Goal: Task Accomplishment & Management: Complete application form

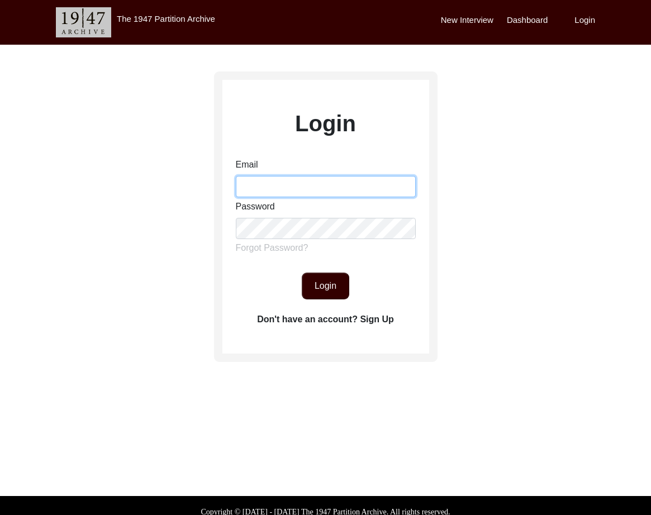
click at [288, 183] on input "Email" at bounding box center [326, 186] width 180 height 21
type input "1"
type input "[EMAIL_ADDRESS][DOMAIN_NAME]"
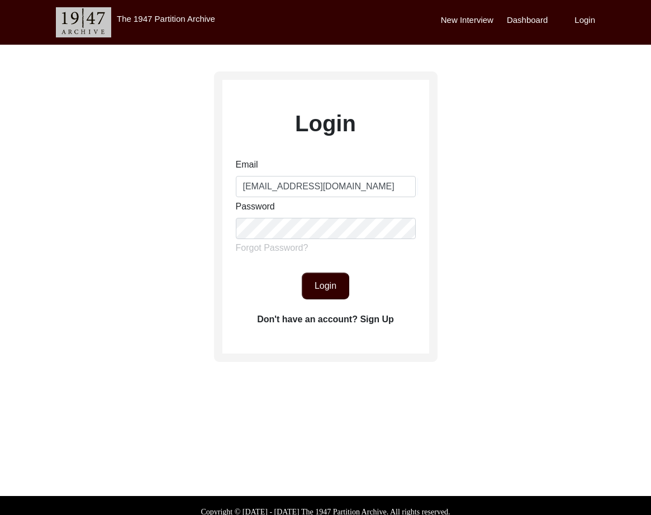
click at [327, 240] on div "Email [EMAIL_ADDRESS][DOMAIN_NAME] Password Forgot Password?" at bounding box center [326, 208] width 180 height 101
click at [329, 277] on button "Login" at bounding box center [325, 286] width 47 height 27
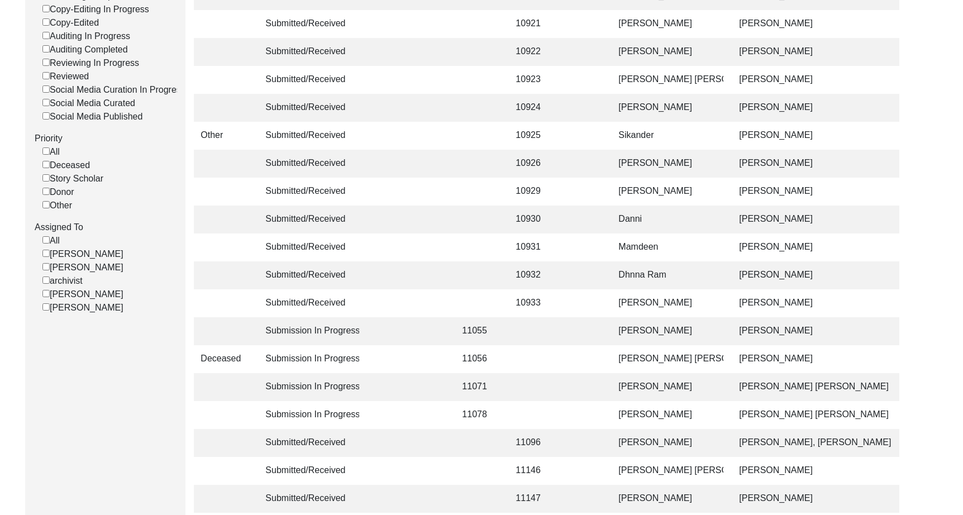
scroll to position [268, 0]
click at [42, 294] on input "[PERSON_NAME]" at bounding box center [45, 292] width 7 height 7
checkbox input "false"
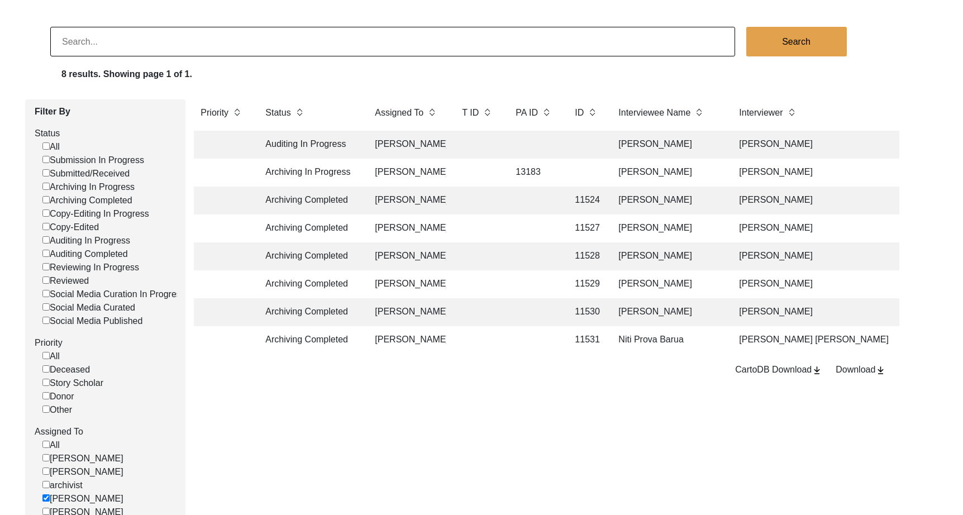
scroll to position [0, 0]
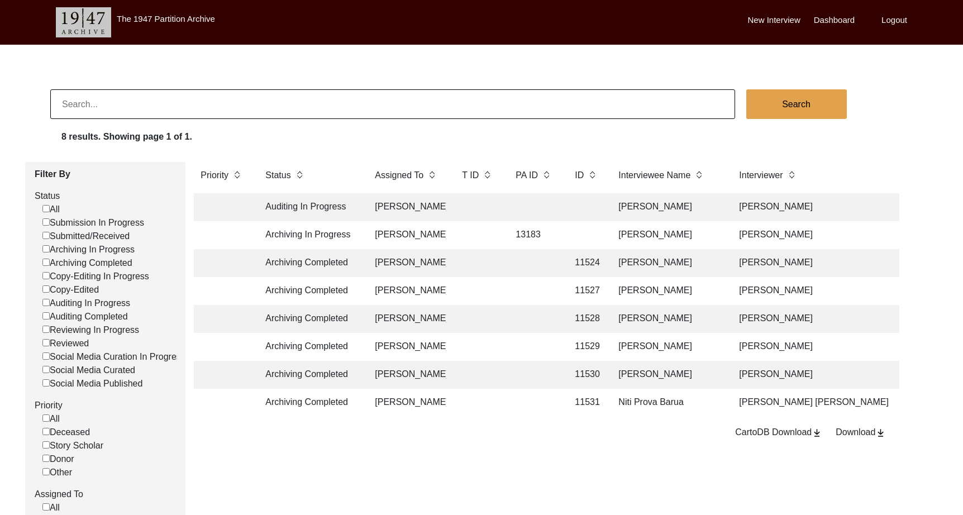
click at [304, 97] on input at bounding box center [392, 104] width 685 height 30
type input "11525"
checkbox input "false"
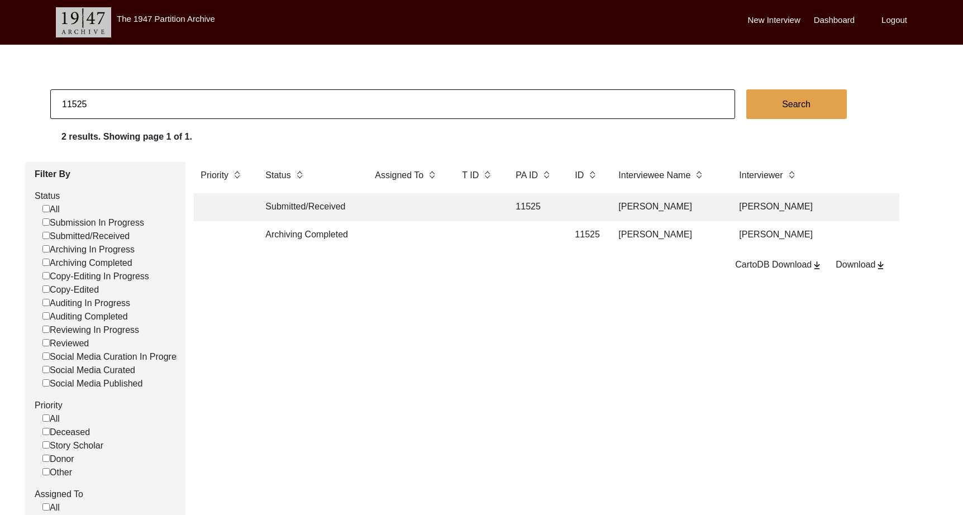
click at [519, 240] on td at bounding box center [534, 235] width 50 height 28
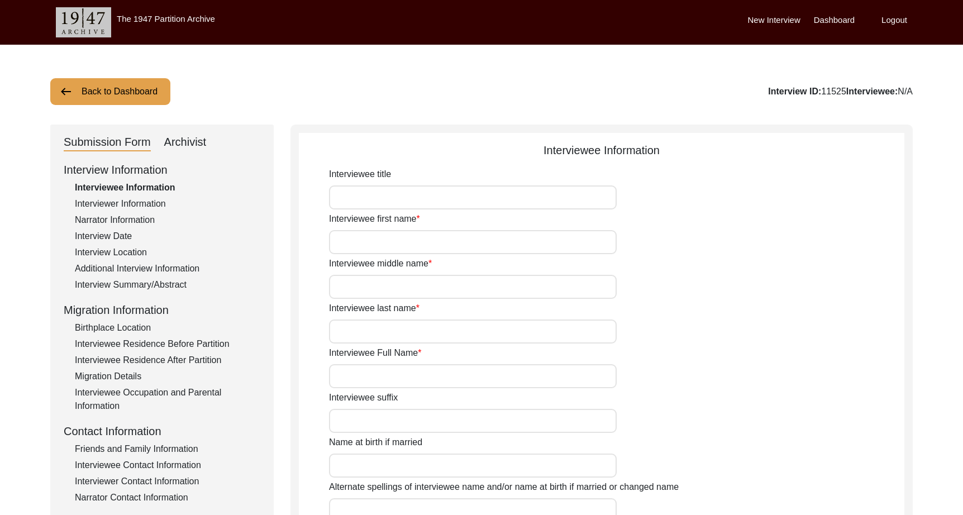
type input "Nand"
type input "N/A"
type input "Javeri"
type input "[PERSON_NAME]"
type input "[DATE]"
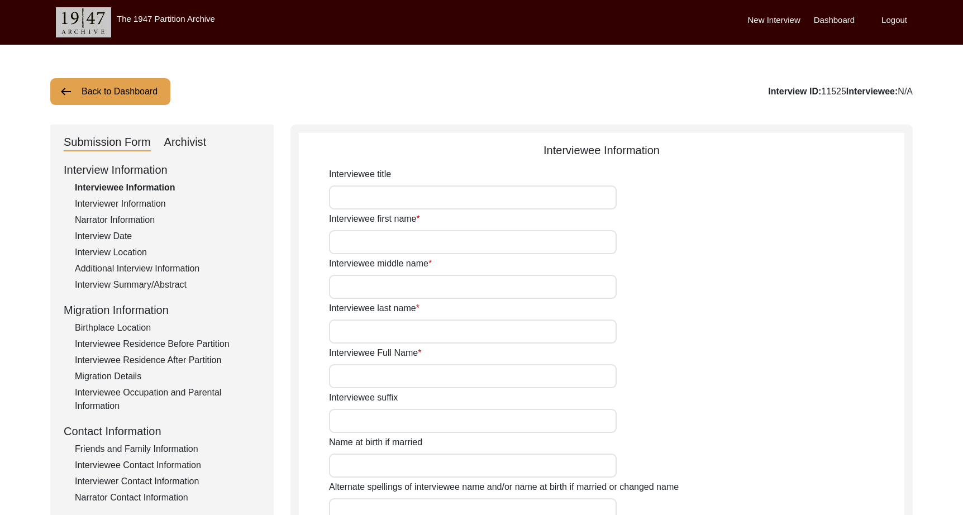
type input "87"
type input "[DEMOGRAPHIC_DATA]"
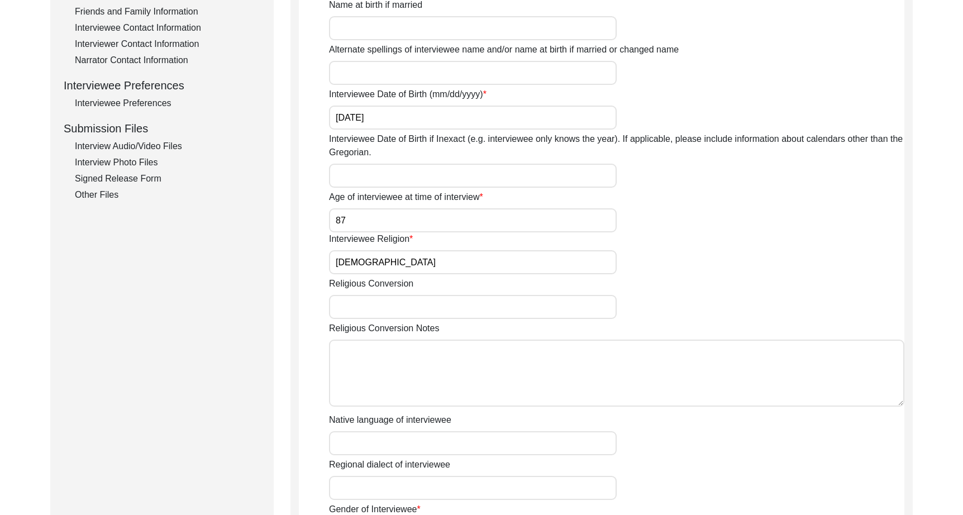
scroll to position [346, 0]
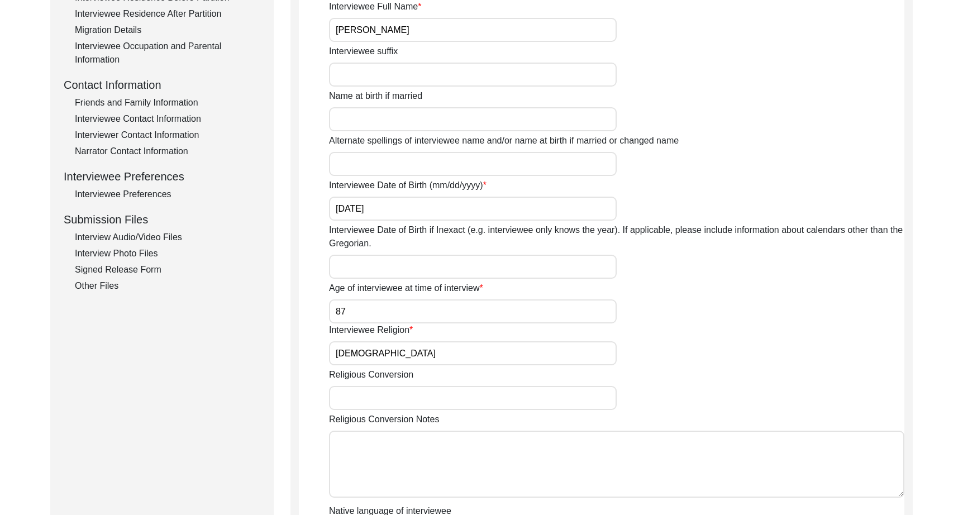
click at [179, 238] on div "Interview Audio/Video Files" at bounding box center [167, 237] width 185 height 13
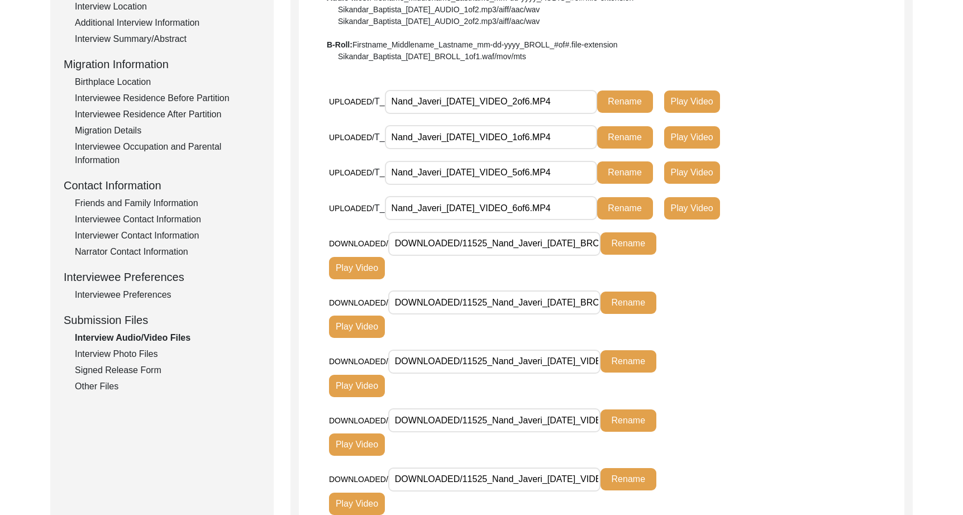
scroll to position [246, 0]
drag, startPoint x: 441, startPoint y: 99, endPoint x: 356, endPoint y: 99, distance: 84.9
click at [356, 99] on div "UPLOADED/ T_ Nand_Javeri_[DATE]_VIDEO_2of6.MP4 Rename Play Video" at bounding box center [530, 101] width 403 height 25
click at [550, 103] on input "Nand_Javeri_[DATE]_VIDEO_2of6.MP4" at bounding box center [491, 101] width 212 height 24
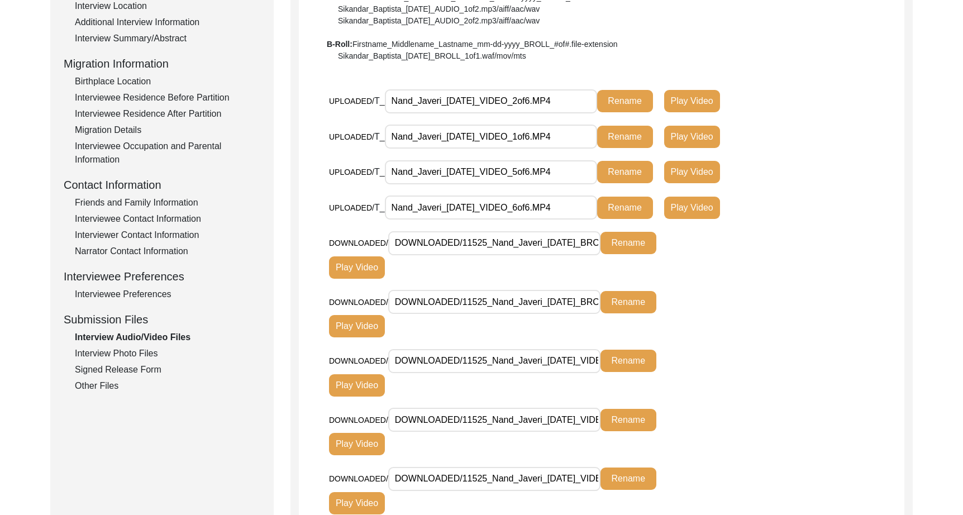
click at [550, 103] on input "Nand_Javeri_[DATE]_VIDEO_2of6.MP4" at bounding box center [491, 101] width 212 height 24
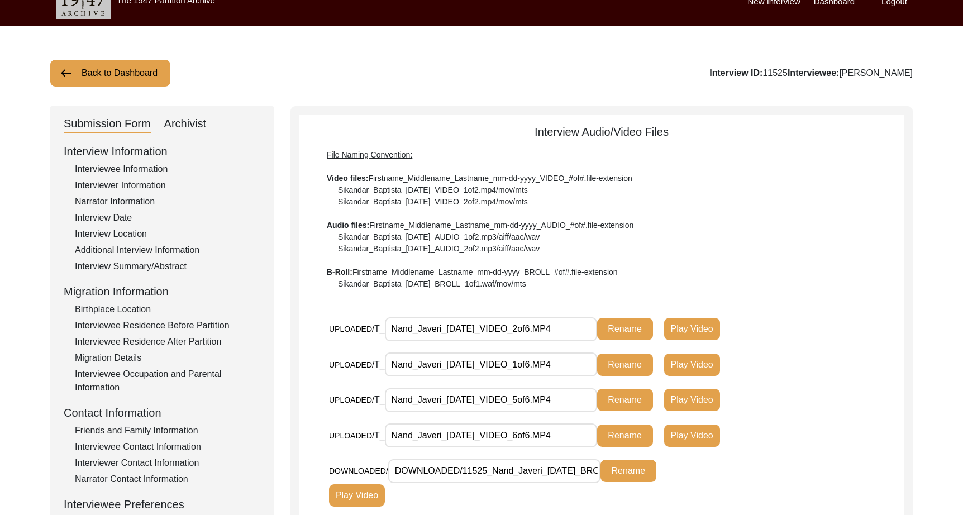
scroll to position [0, 0]
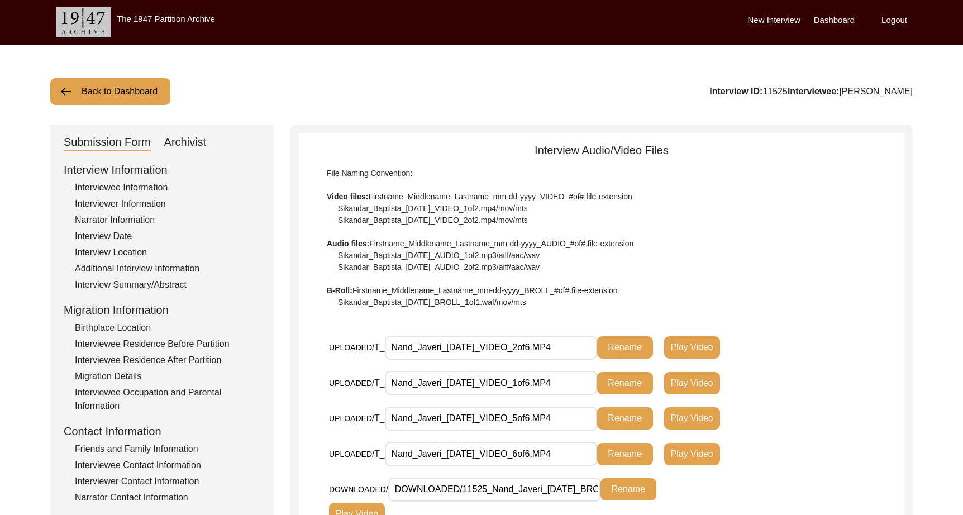
click at [490, 385] on input "Nand_Javeri_[DATE]_VIDEO_1of6.MP4" at bounding box center [491, 383] width 212 height 24
click at [490, 384] on input "Nand_Javeri_[DATE]_VIDEO_1of6.MP4" at bounding box center [491, 383] width 212 height 24
click at [532, 426] on input "Nand_Javeri_[DATE]_VIDEO_5of6.MP4" at bounding box center [491, 419] width 212 height 24
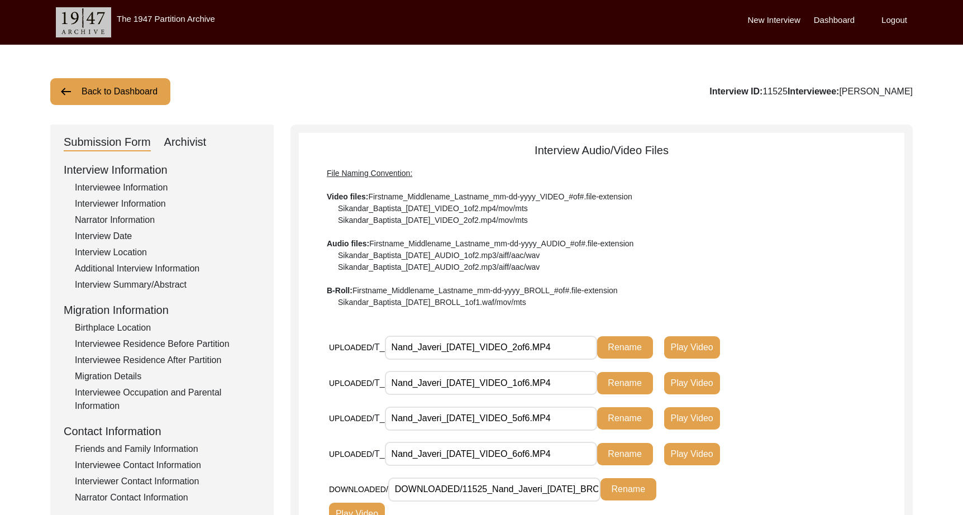
click at [532, 426] on input "Nand_Javeri_[DATE]_VIDEO_5of6.MP4" at bounding box center [491, 419] width 212 height 24
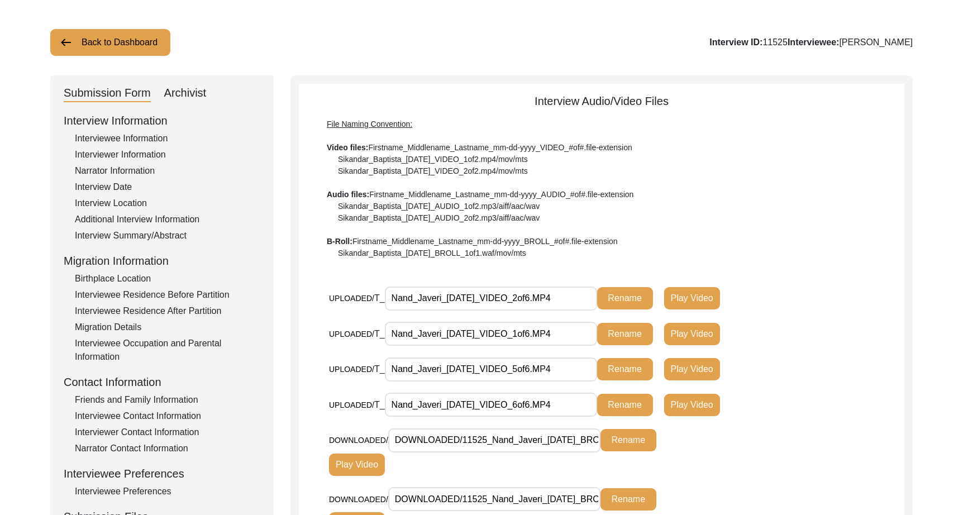
scroll to position [72, 0]
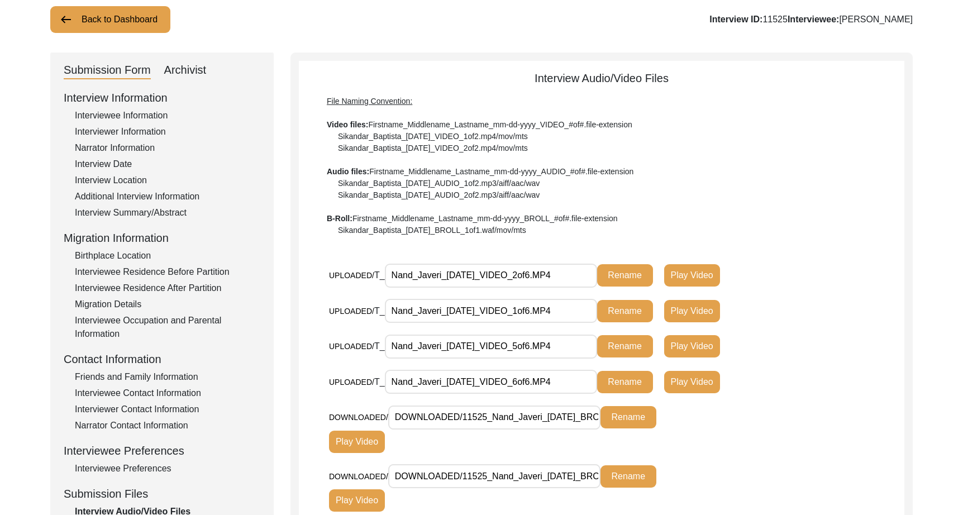
click at [471, 386] on input "Nand_Javeri_[DATE]_VIDEO_6of6.MP4" at bounding box center [491, 382] width 212 height 24
click at [471, 385] on input "Nand_Javeri_[DATE]_VIDEO_6of6.MP4" at bounding box center [491, 382] width 212 height 24
click at [118, 21] on button "Back to Dashboard" at bounding box center [110, 19] width 120 height 27
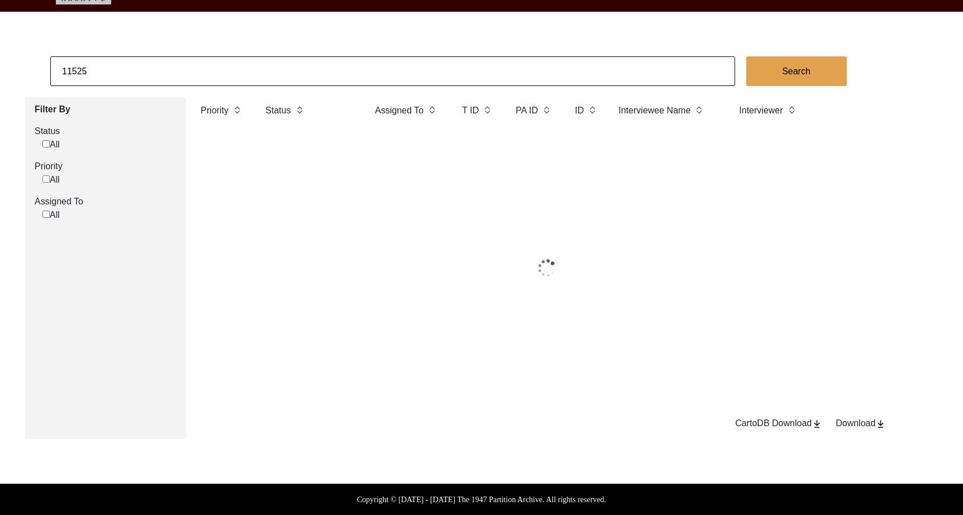
scroll to position [72, 0]
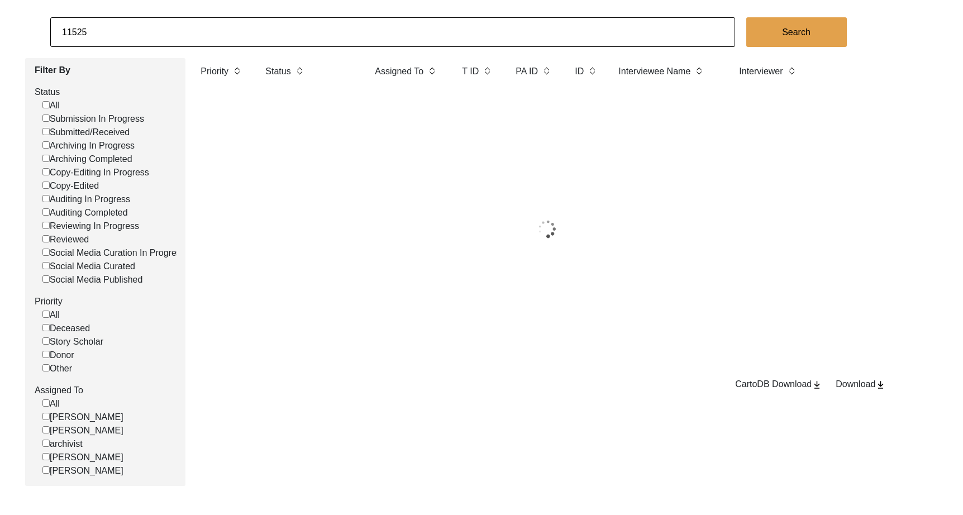
click at [153, 41] on input "11525" at bounding box center [392, 32] width 685 height 30
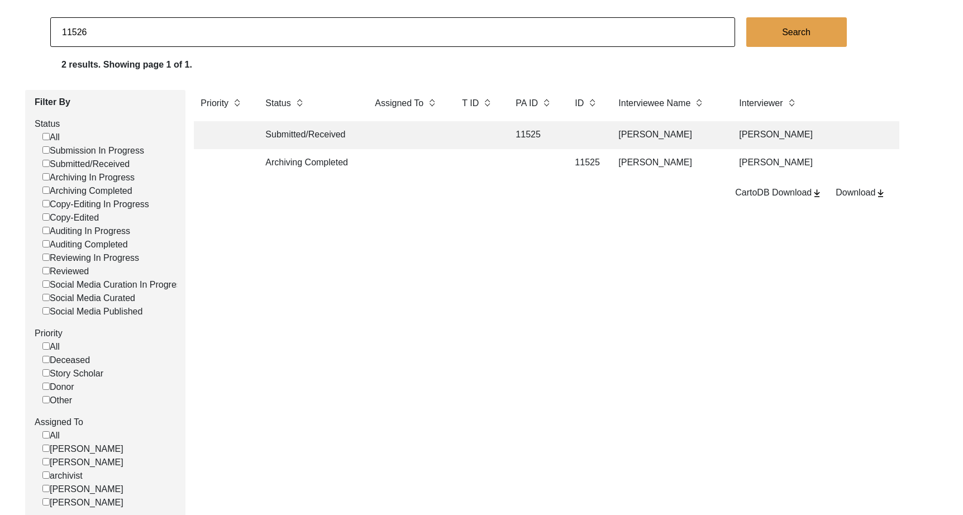
type input "11526"
checkbox input "false"
click at [498, 160] on td at bounding box center [477, 163] width 45 height 28
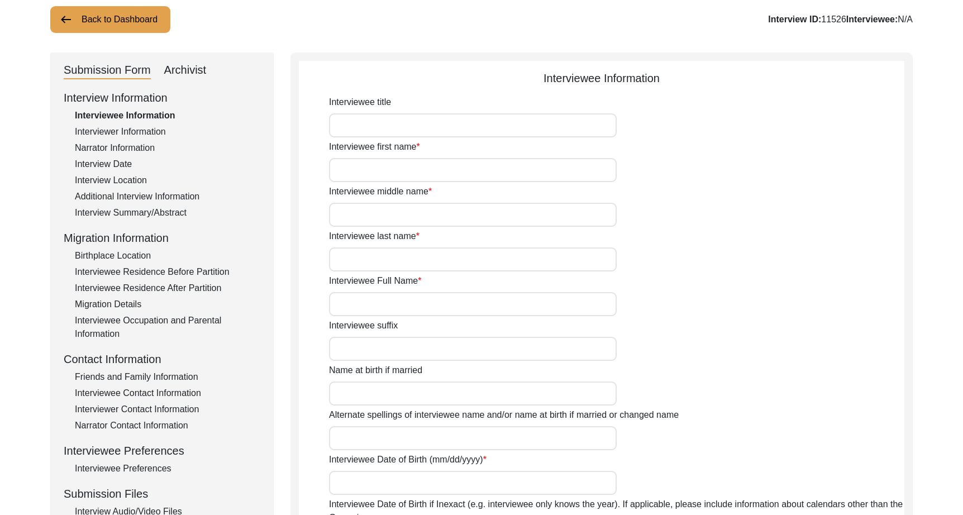
type input "Mr."
type input "[PERSON_NAME]"
type input "N/A"
type input "Amlapuri"
type input "[PERSON_NAME] Amlapuri"
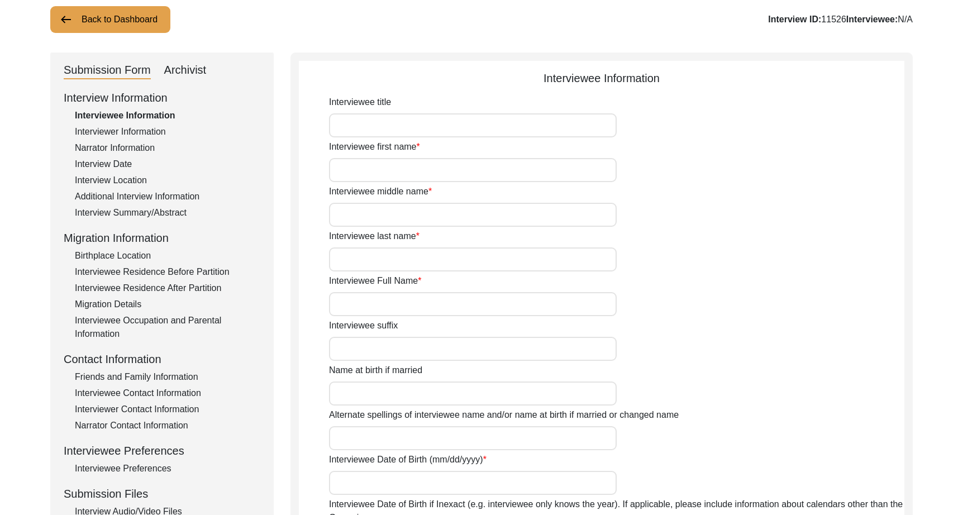
type input "[DATE]"
type input "89"
type input "[DEMOGRAPHIC_DATA]"
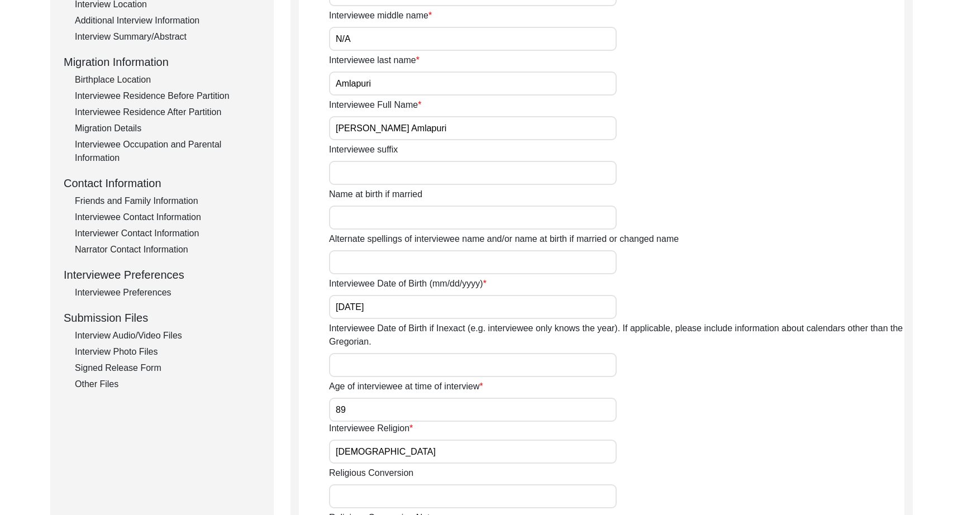
scroll to position [264, 0]
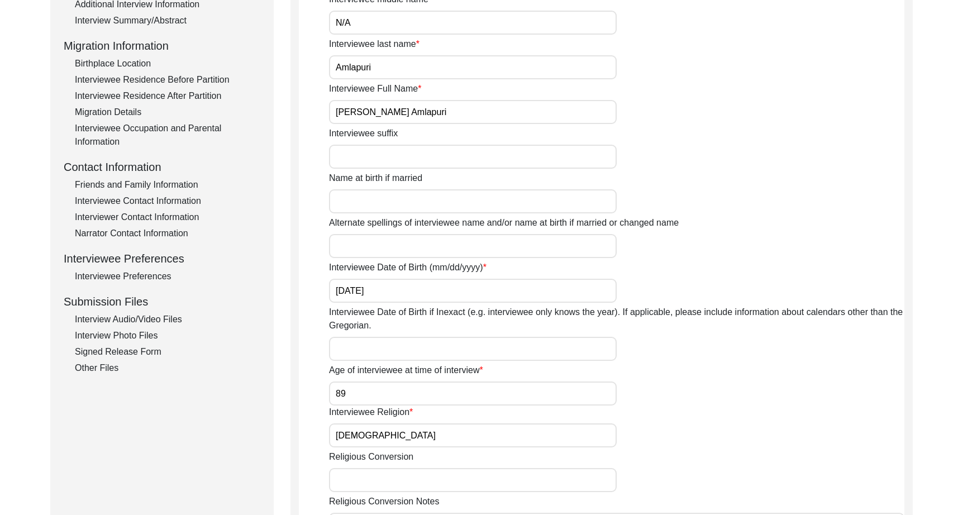
click at [145, 322] on div "Interview Audio/Video Files" at bounding box center [167, 319] width 185 height 13
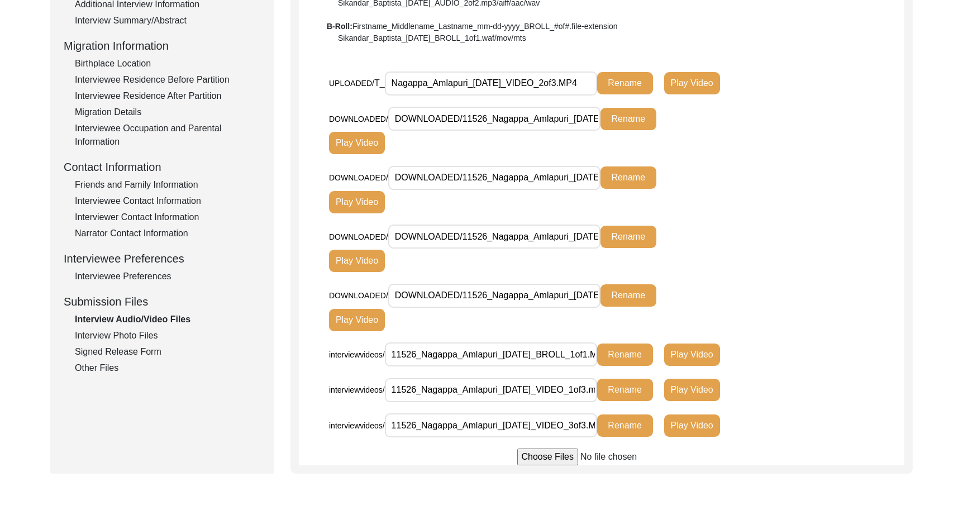
click at [113, 337] on div "Interview Photo Files" at bounding box center [167, 335] width 185 height 13
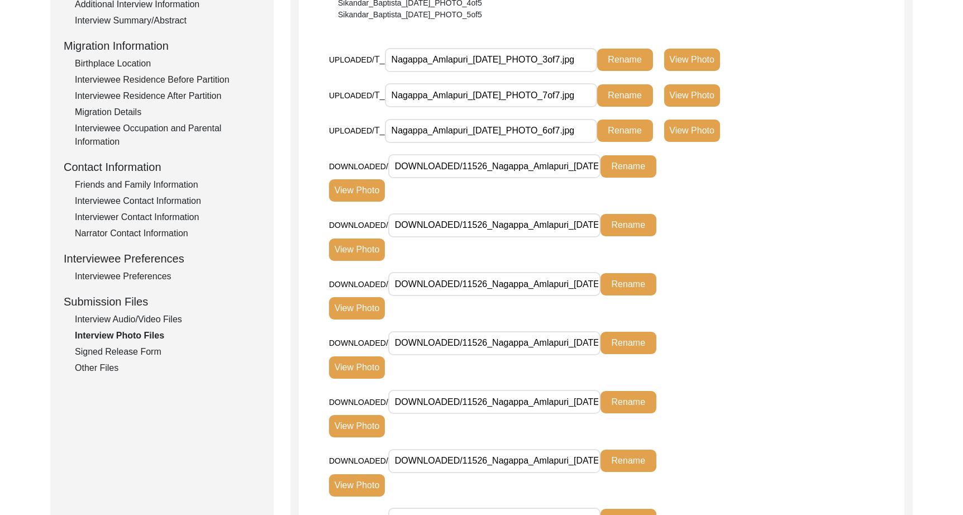
click at [117, 348] on div "Signed Release Form" at bounding box center [167, 351] width 185 height 13
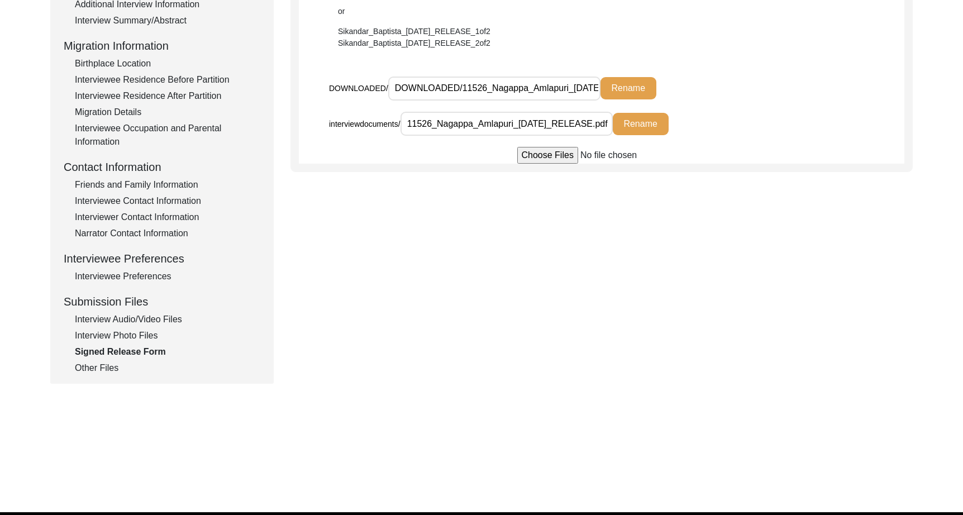
click at [101, 369] on div "Other Files" at bounding box center [167, 367] width 185 height 13
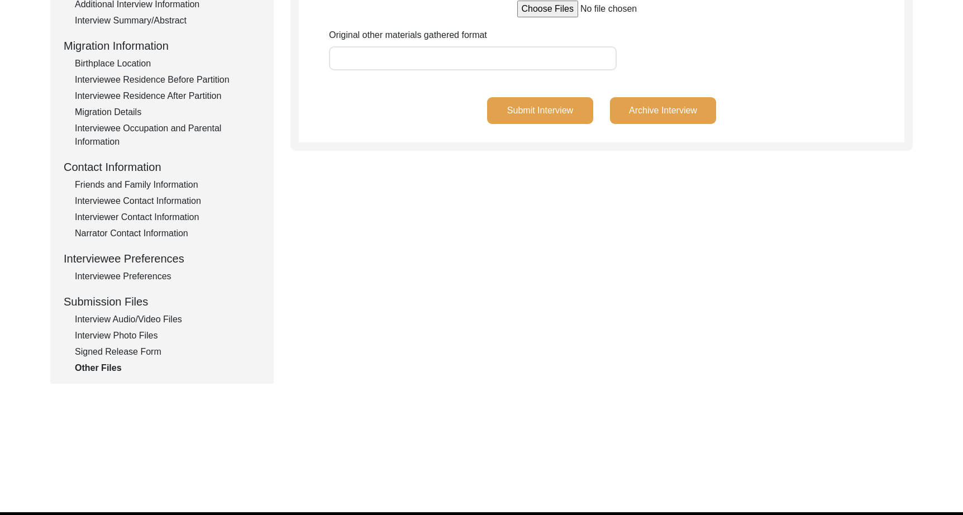
click at [128, 331] on div "Interview Photo Files" at bounding box center [167, 335] width 185 height 13
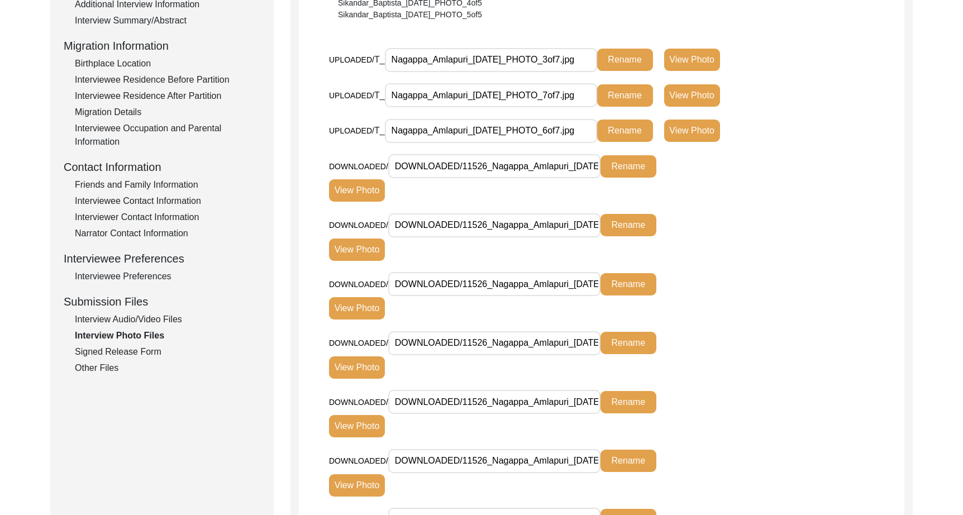
drag, startPoint x: 468, startPoint y: 57, endPoint x: 325, endPoint y: 56, distance: 143.0
click at [325, 56] on app-file-uploader "UPLOADED/ T_ Nagappa_Amlapuri_[DATE]_PHOTO_3of7.jpg Rename View Photo UPLOADED/…" at bounding box center [601, 432] width 605 height 771
click at [166, 319] on div "Interview Audio/Video Files" at bounding box center [167, 319] width 185 height 13
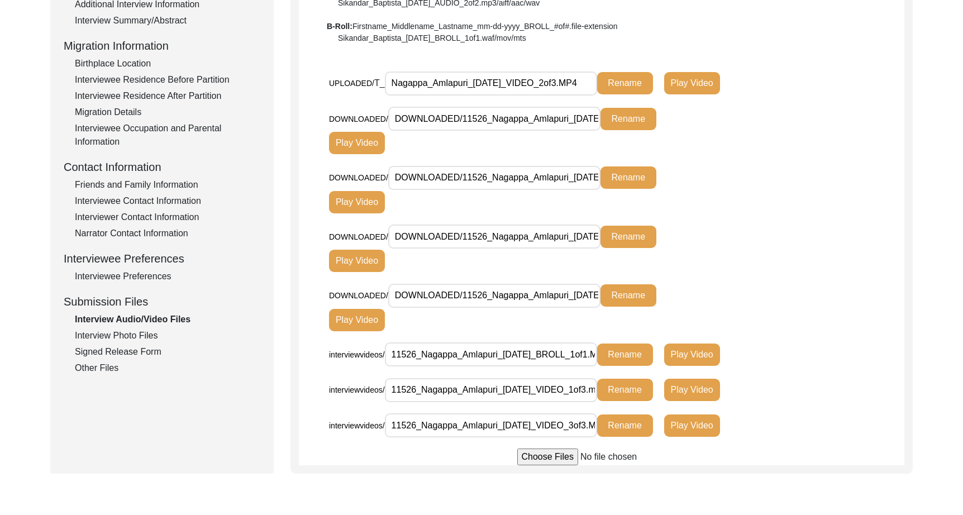
click at [467, 80] on input "Nagappa_Amlapuri_[DATE]_VIDEO_2of3.MP4" at bounding box center [491, 83] width 212 height 24
click at [117, 334] on div "Interview Photo Files" at bounding box center [167, 335] width 185 height 13
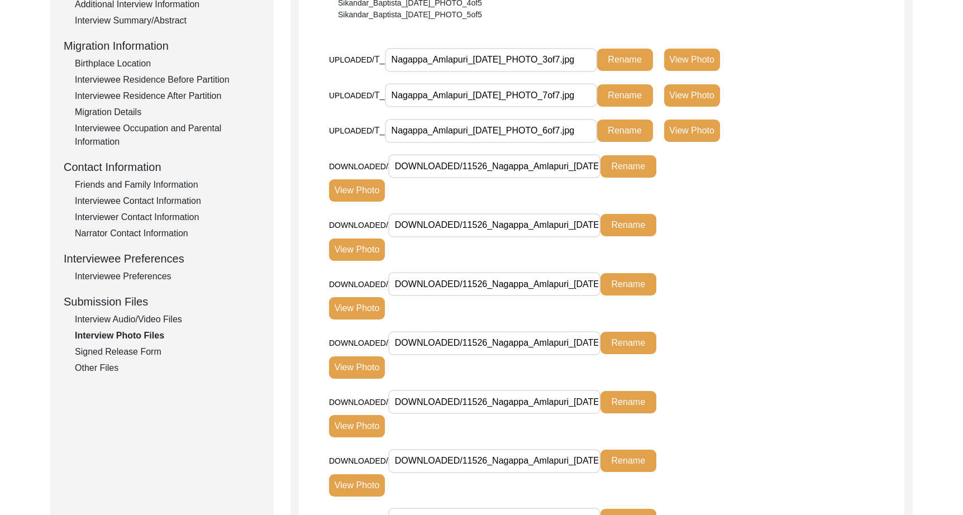
click at [440, 63] on input "Nagappa_Amlapuri_[DATE]_PHOTO_3of7.jpg" at bounding box center [491, 60] width 212 height 24
click at [501, 97] on input "Nagappa_Amlapuri_[DATE]_PHOTO_7of7.jpg" at bounding box center [491, 95] width 212 height 24
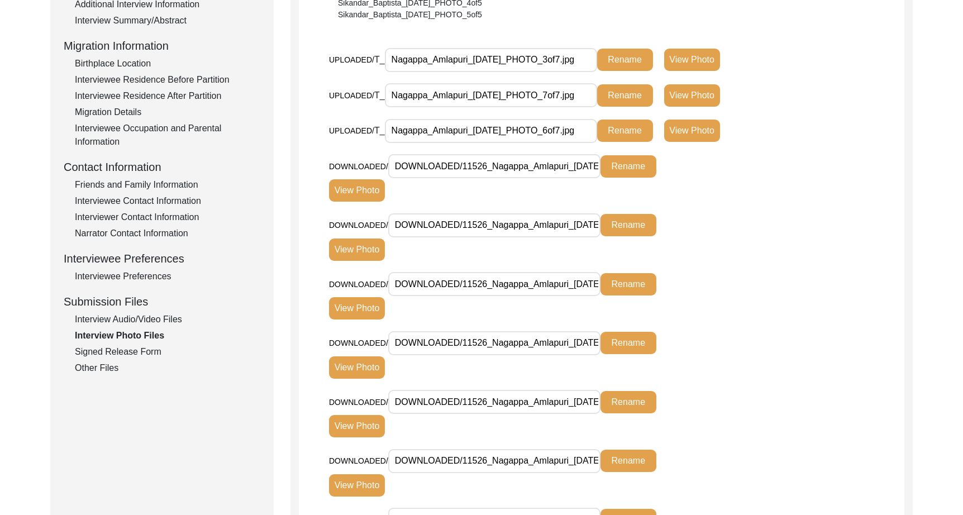
click at [501, 97] on input "Nagappa_Amlapuri_[DATE]_PHOTO_7of7.jpg" at bounding box center [491, 95] width 212 height 24
click at [490, 129] on input "Nagappa_Amlapuri_[DATE]_PHOTO_6of7.jpg" at bounding box center [491, 131] width 212 height 24
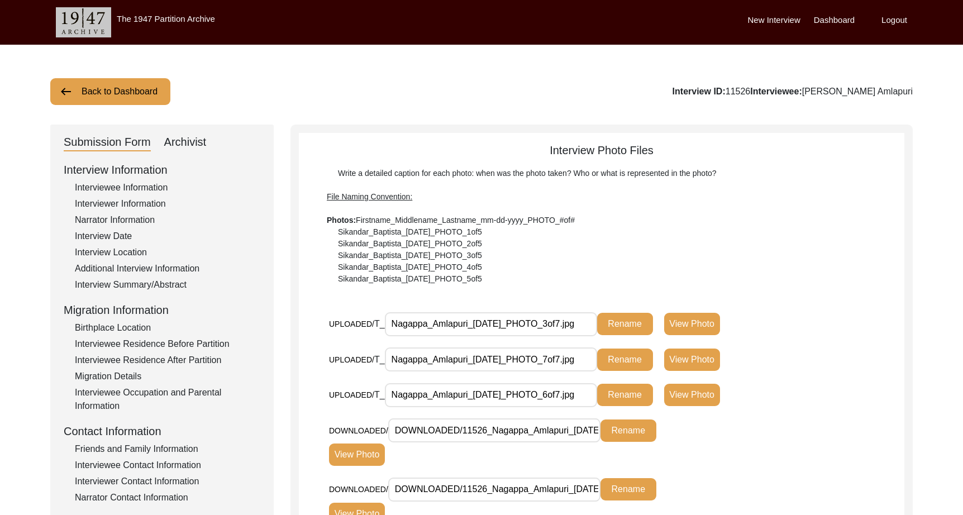
click at [89, 89] on button "Back to Dashboard" at bounding box center [110, 91] width 120 height 27
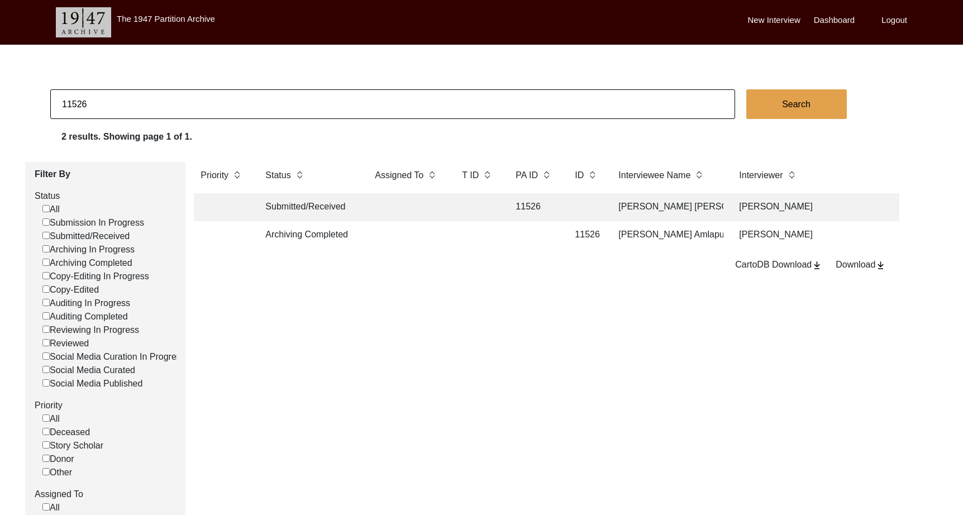
click at [257, 103] on input "11526" at bounding box center [392, 104] width 685 height 30
type input "11527"
checkbox input "false"
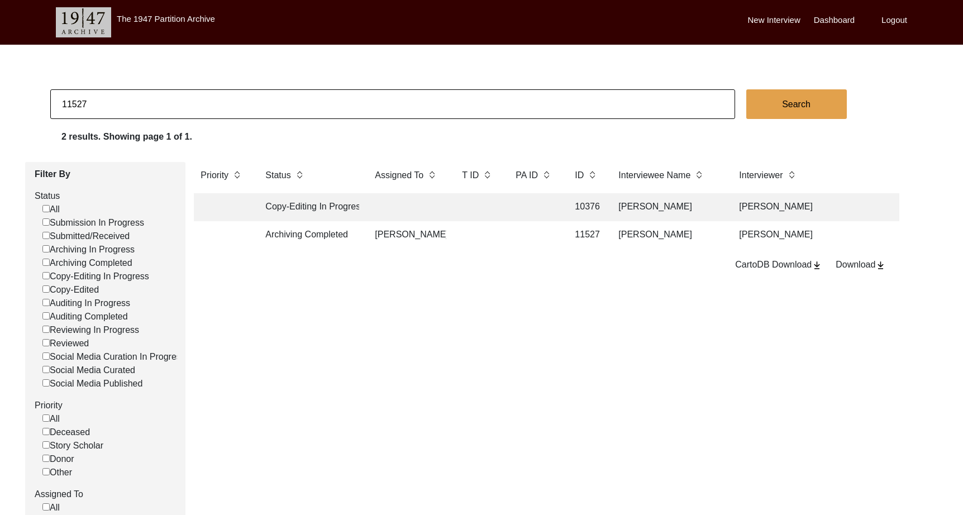
click at [540, 237] on td at bounding box center [534, 235] width 50 height 28
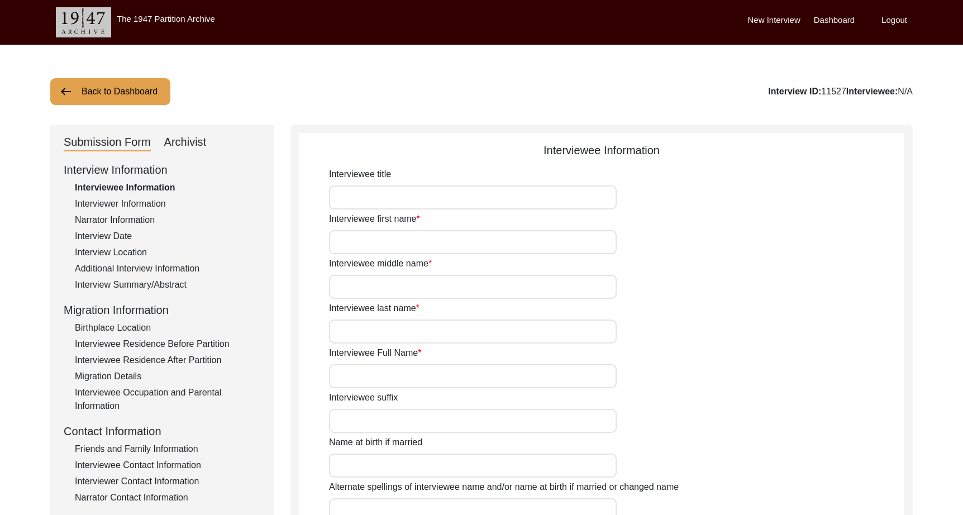
type input "Mr."
type input "[PERSON_NAME]"
type input "Datta"
type input "[PERSON_NAME]"
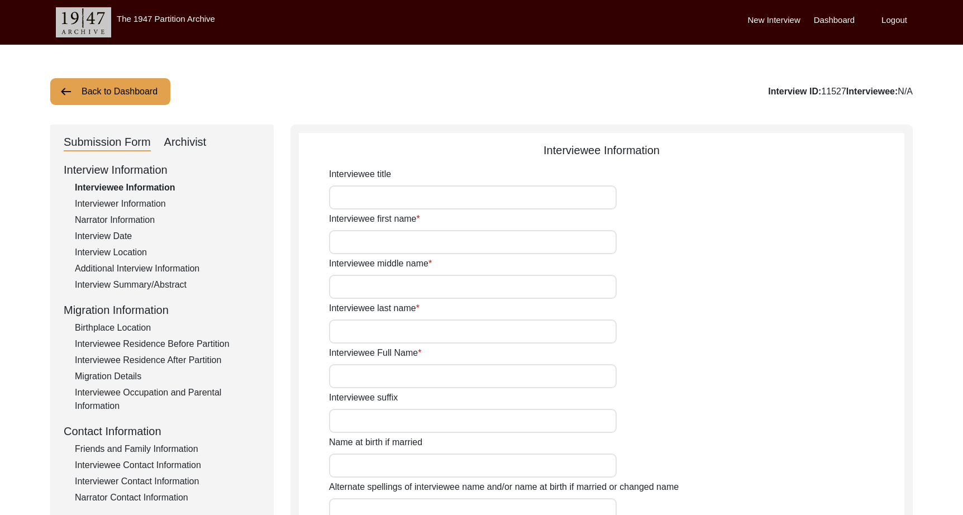
type input "[DATE]"
type input "94"
type input "[DEMOGRAPHIC_DATA]"
type input "Bengali"
type input "[DEMOGRAPHIC_DATA]"
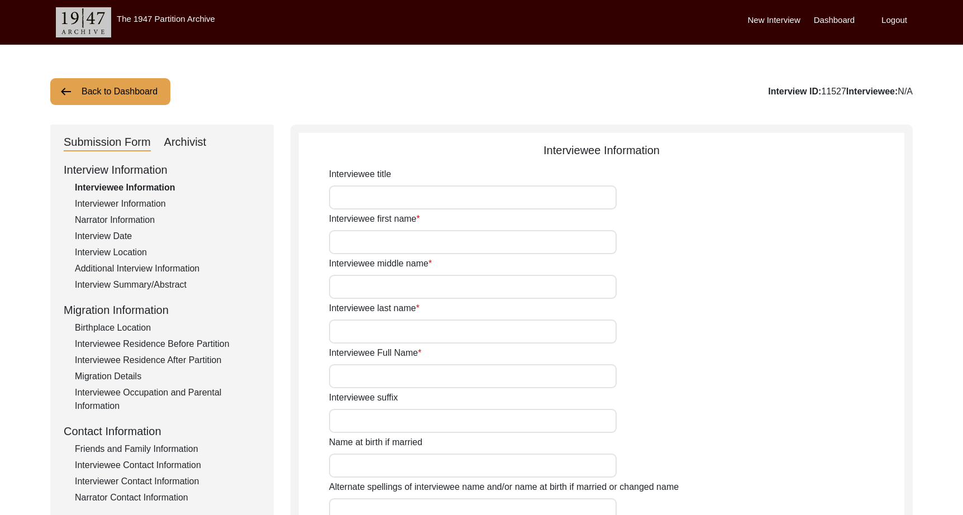
type input "Bengali"
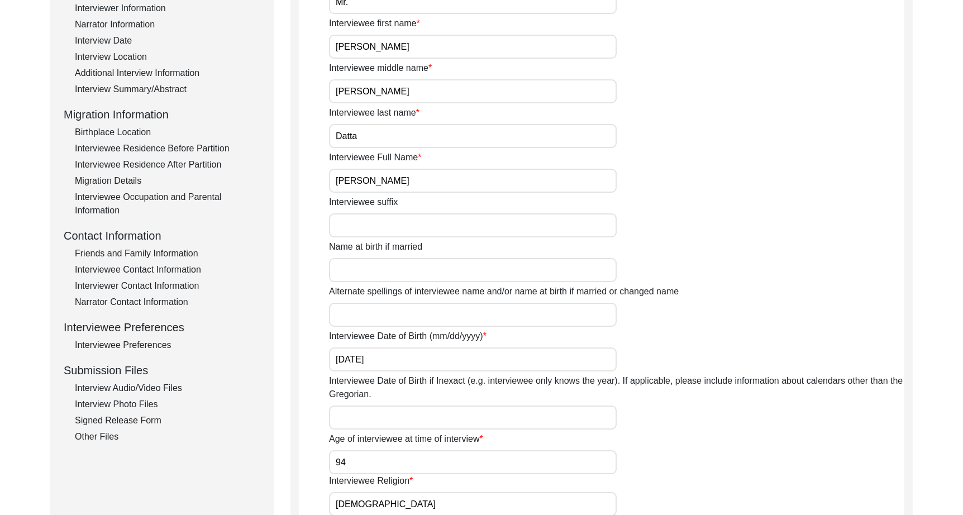
scroll to position [321, 0]
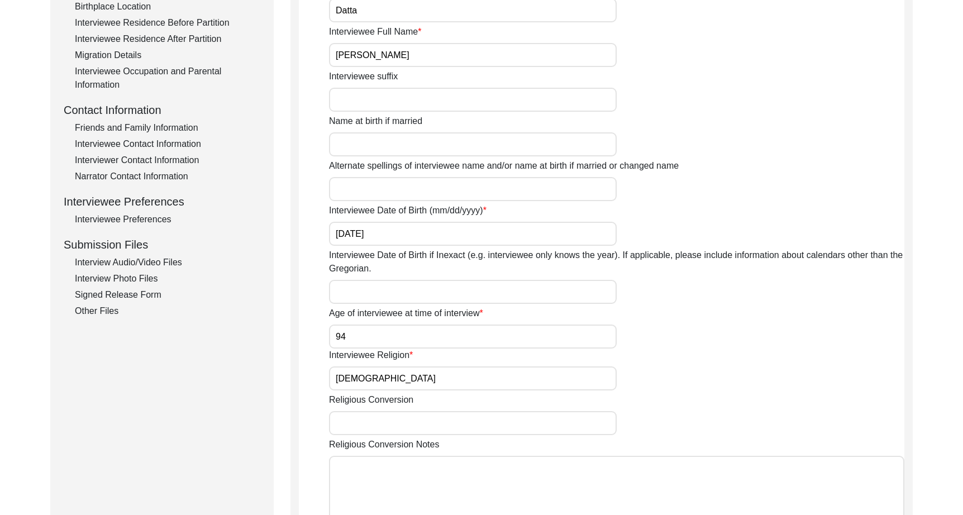
drag, startPoint x: 167, startPoint y: 238, endPoint x: 164, endPoint y: 255, distance: 17.0
click at [165, 242] on div "Submission Files" at bounding box center [162, 244] width 197 height 17
click at [166, 256] on div "Interview Audio/Video Files" at bounding box center [167, 262] width 185 height 13
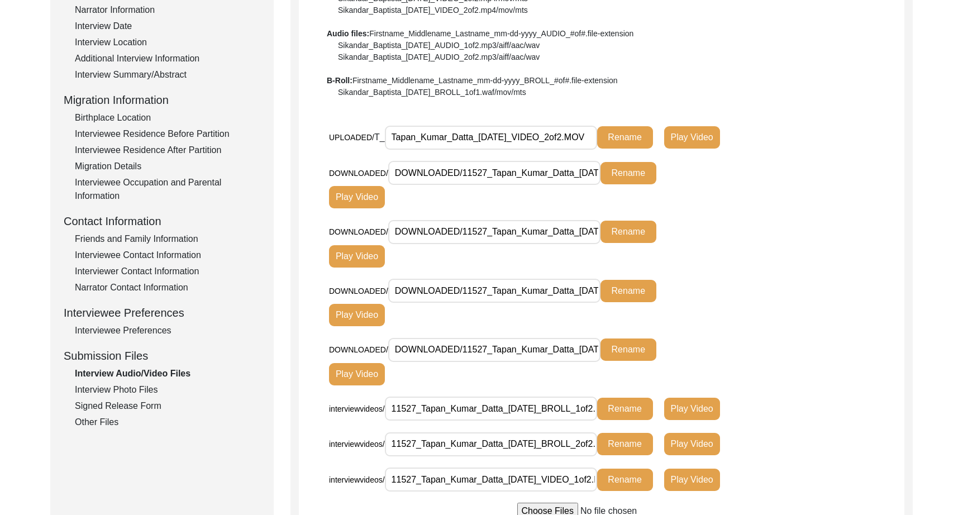
scroll to position [207, 0]
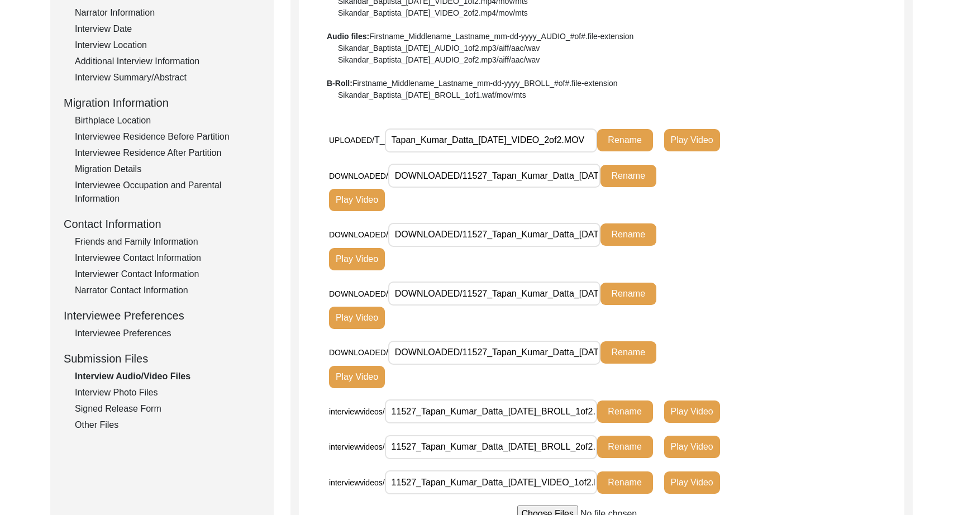
drag, startPoint x: 388, startPoint y: 136, endPoint x: 218, endPoint y: 136, distance: 170.3
click at [218, 136] on div "Submission Form Archivist Interview Information Interviewee Information Intervi…" at bounding box center [481, 223] width 862 height 613
click at [138, 389] on div "Interview Photo Files" at bounding box center [167, 392] width 185 height 13
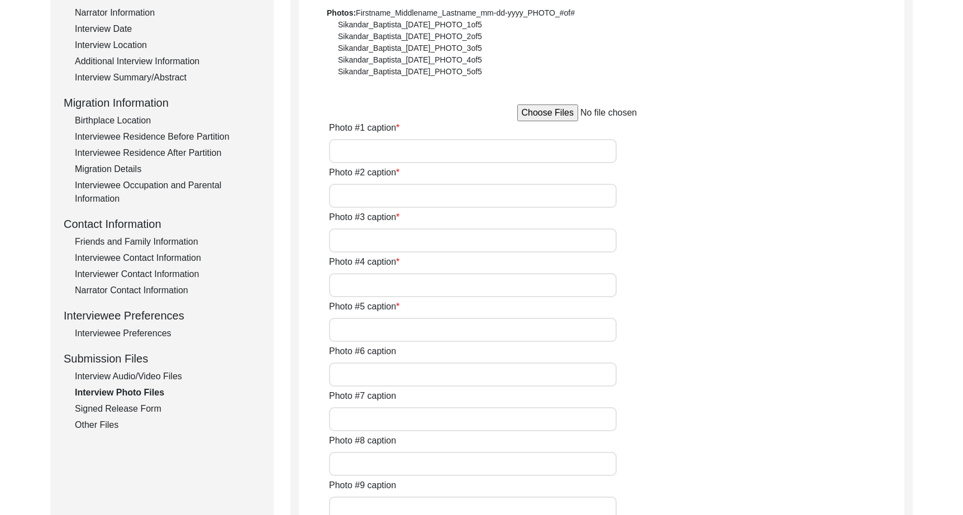
type input "[PERSON_NAME] with a friend"
type input "[PERSON_NAME] signing the release form"
type input "The narrator signing the release form"
type input "A photo of [PERSON_NAME] and his wife"
type input "A picture of [PERSON_NAME] wife"
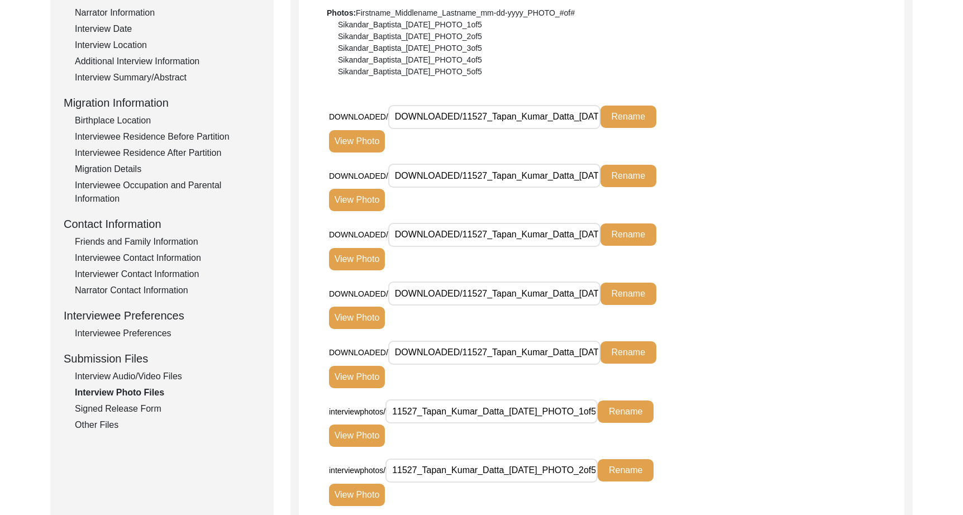
drag, startPoint x: 125, startPoint y: 405, endPoint x: 111, endPoint y: 414, distance: 16.8
click at [125, 406] on div "Signed Release Form" at bounding box center [167, 408] width 185 height 13
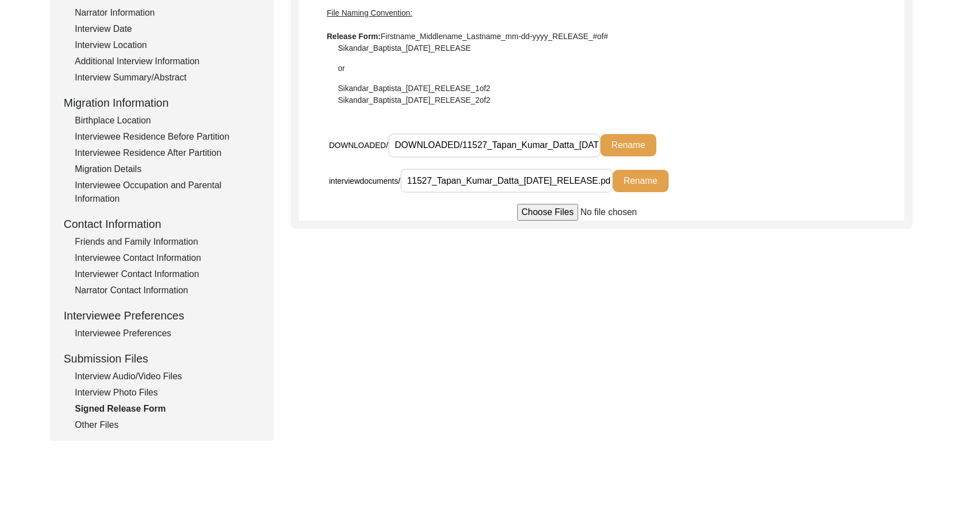
click at [94, 426] on div "Other Files" at bounding box center [167, 424] width 185 height 13
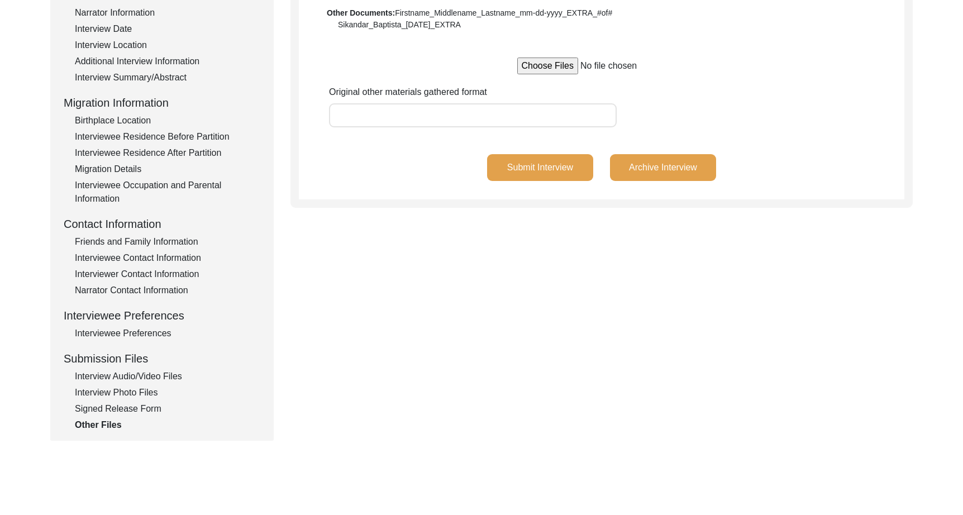
click at [134, 371] on div "Interview Audio/Video Files" at bounding box center [167, 376] width 185 height 13
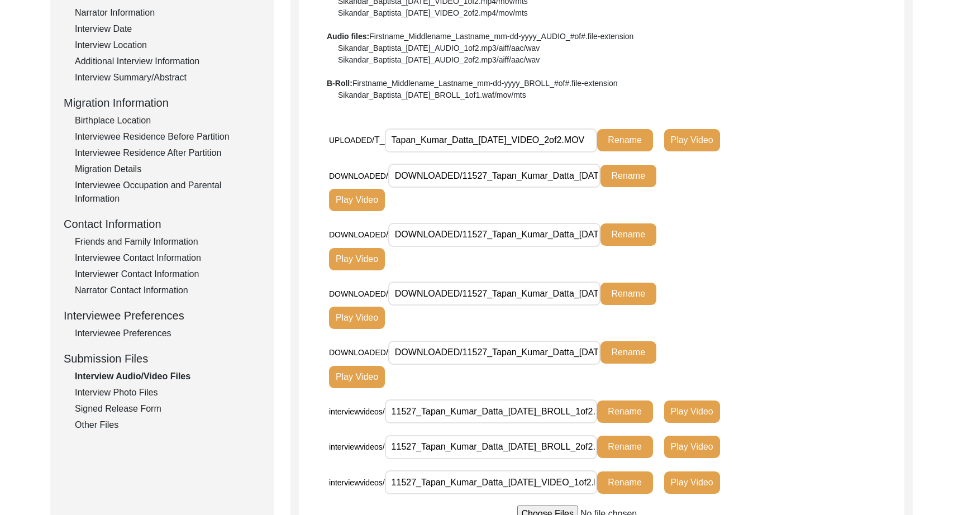
click at [457, 145] on input "Tapan_Kumar_Datta_[DATE]_VIDEO_2of2.MOV" at bounding box center [491, 140] width 212 height 24
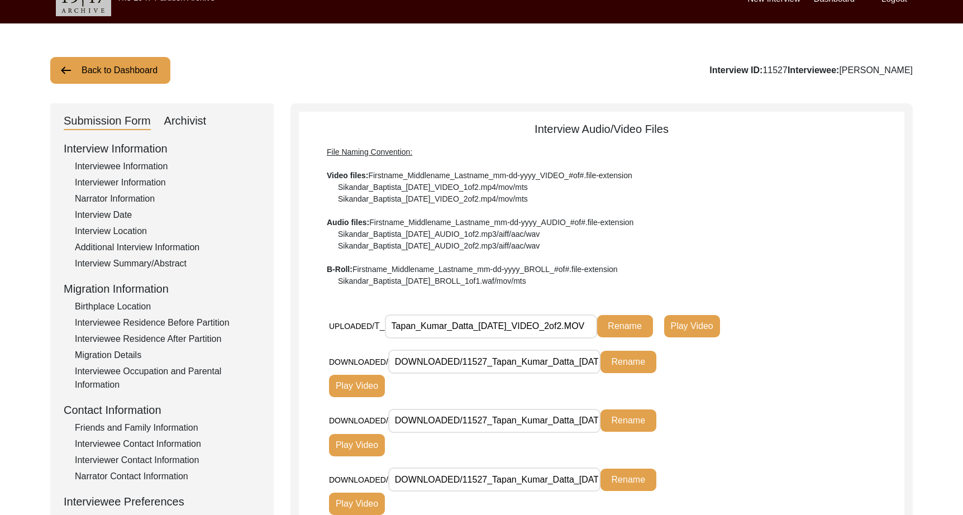
scroll to position [0, 0]
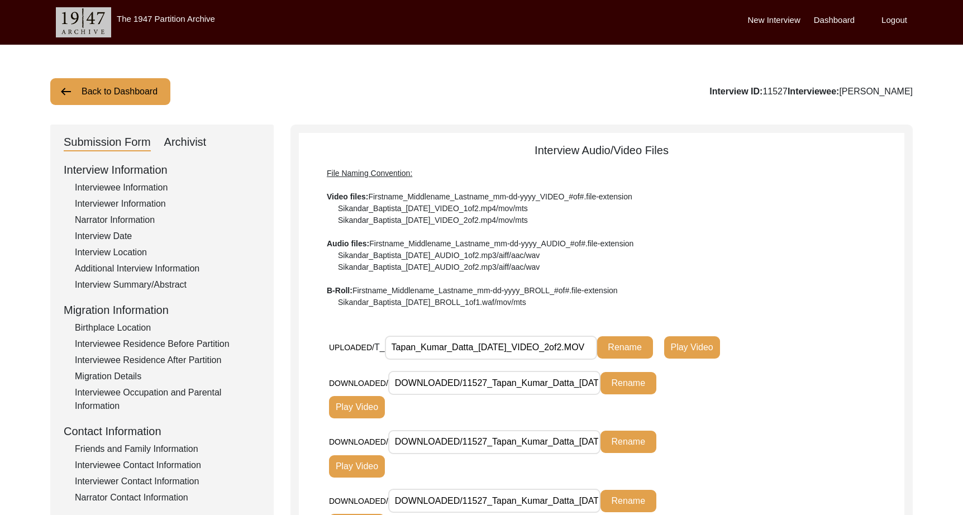
click at [129, 90] on button "Back to Dashboard" at bounding box center [110, 91] width 120 height 27
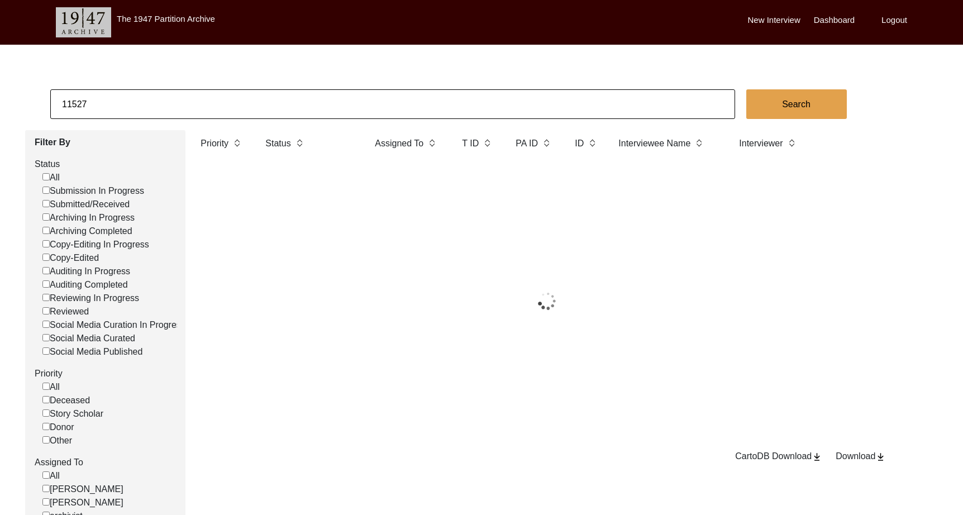
click at [137, 97] on input "11527" at bounding box center [392, 104] width 685 height 30
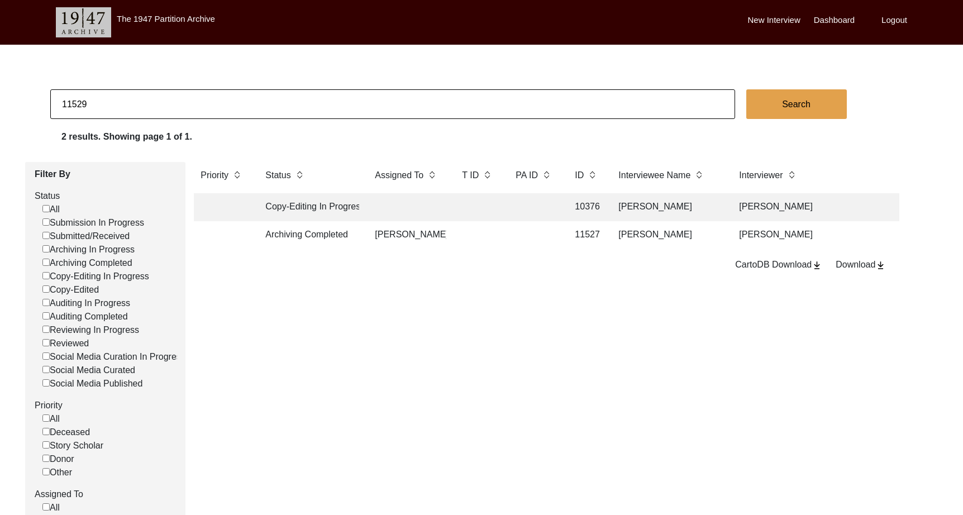
type input "11529"
checkbox input "false"
click at [383, 237] on td "[PERSON_NAME]" at bounding box center [407, 235] width 78 height 28
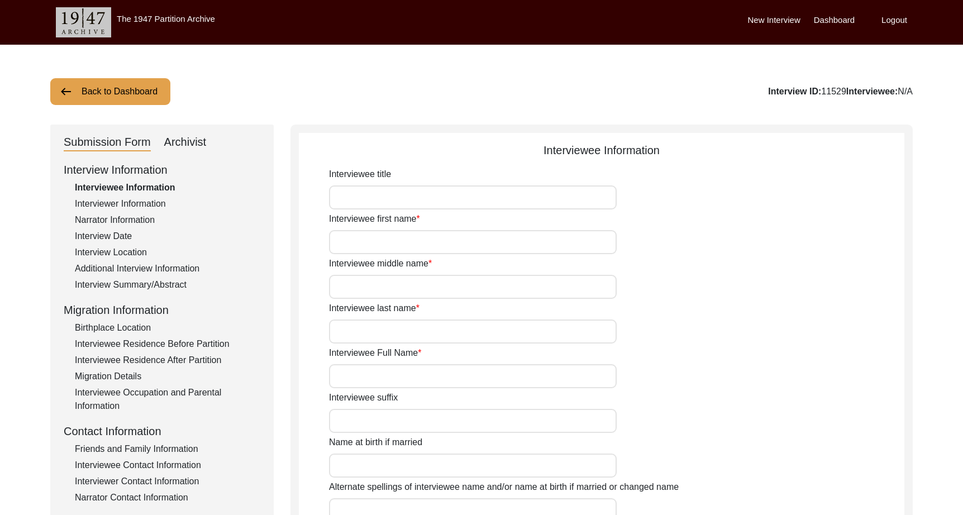
type input "Mrs."
type input "Geeta"
type input "Rani"
type input "Mitra"
type input "[PERSON_NAME]"
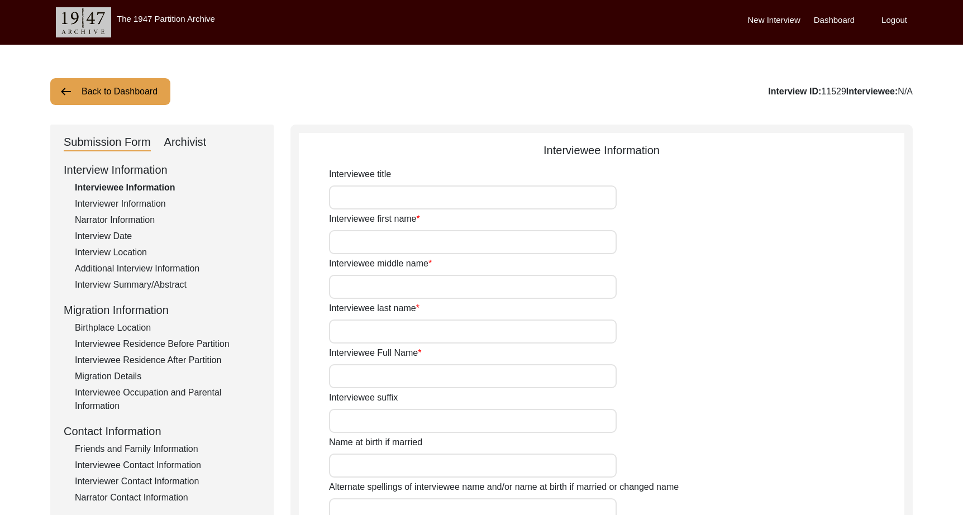
type input "[DATE]"
type input "89"
type input "[DEMOGRAPHIC_DATA]"
type input "Bengali"
type input "[DEMOGRAPHIC_DATA]"
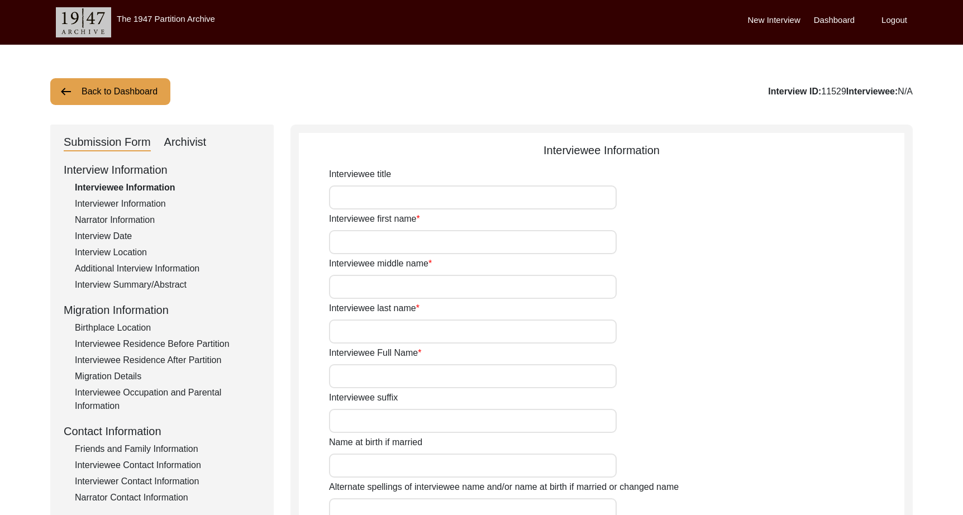
type input "Bengali"
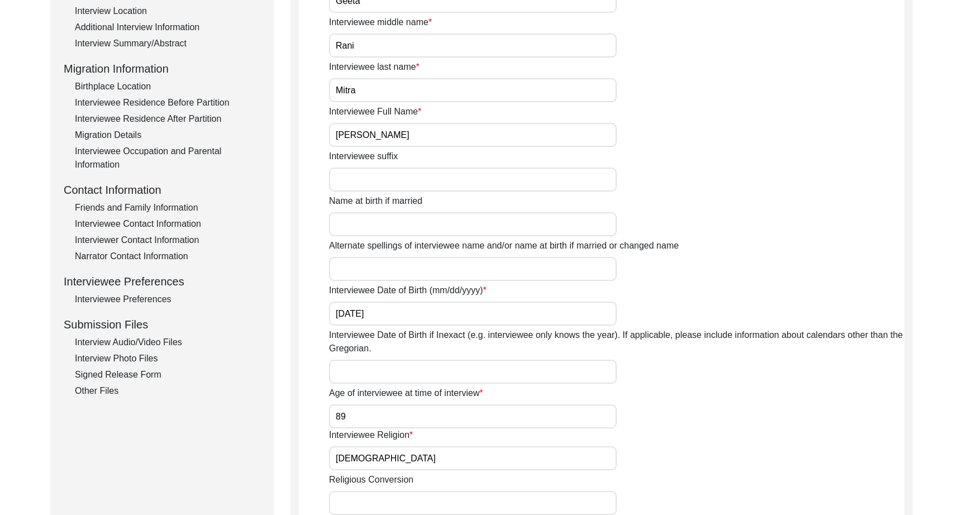
scroll to position [270, 0]
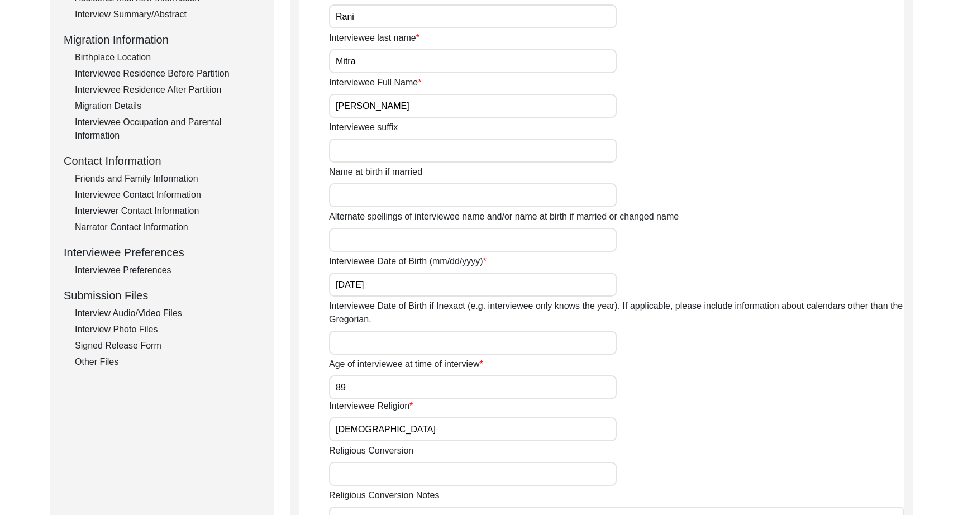
click at [148, 312] on div "Interview Audio/Video Files" at bounding box center [167, 313] width 185 height 13
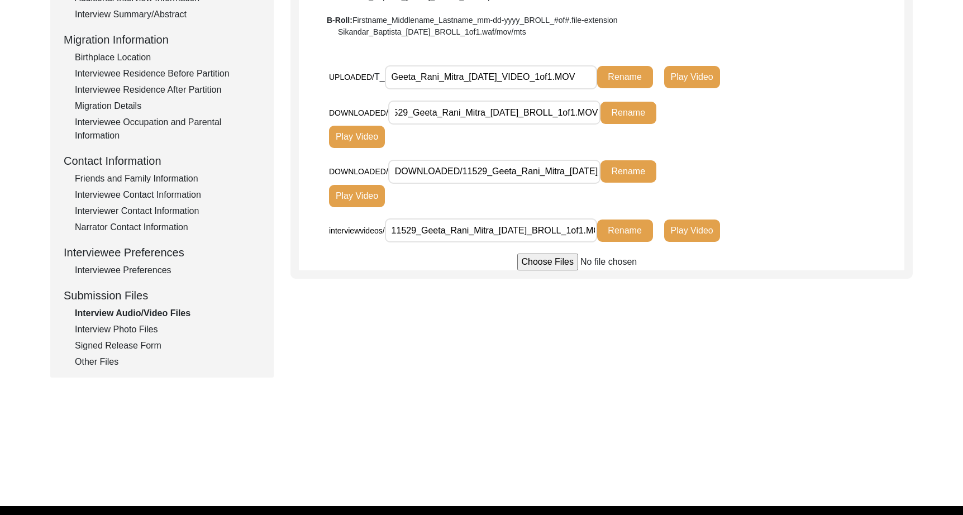
scroll to position [0, 94]
click at [95, 335] on div "Interview Photo Files" at bounding box center [167, 329] width 185 height 13
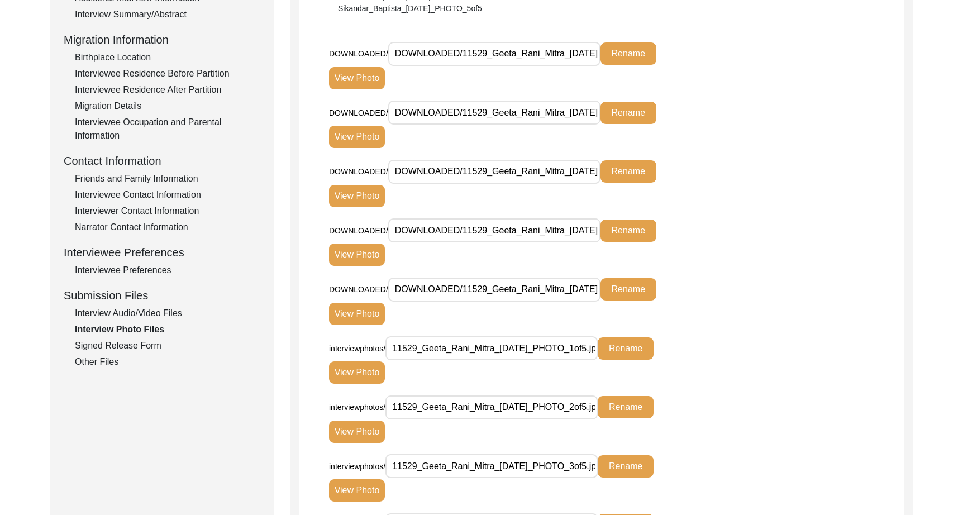
click at [108, 347] on div "Signed Release Form" at bounding box center [167, 345] width 185 height 13
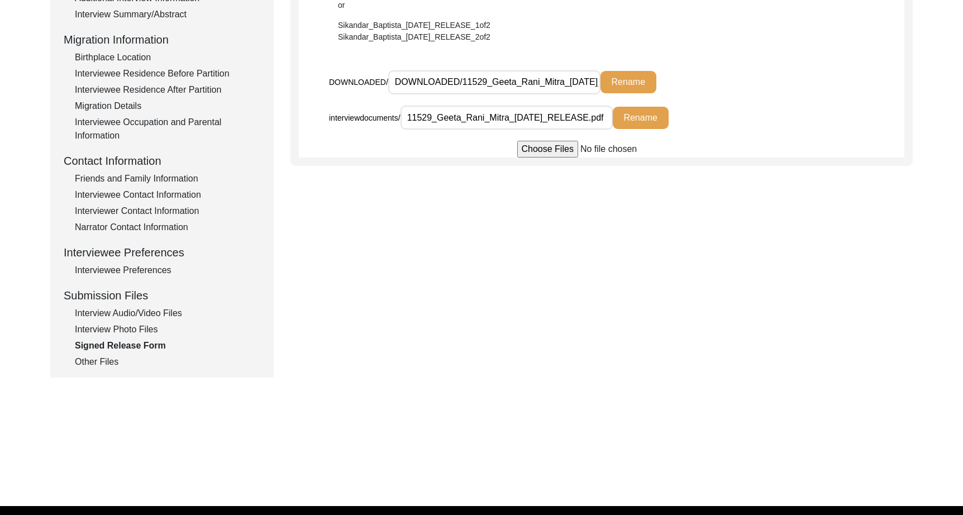
click at [100, 367] on div "Other Files" at bounding box center [167, 361] width 185 height 13
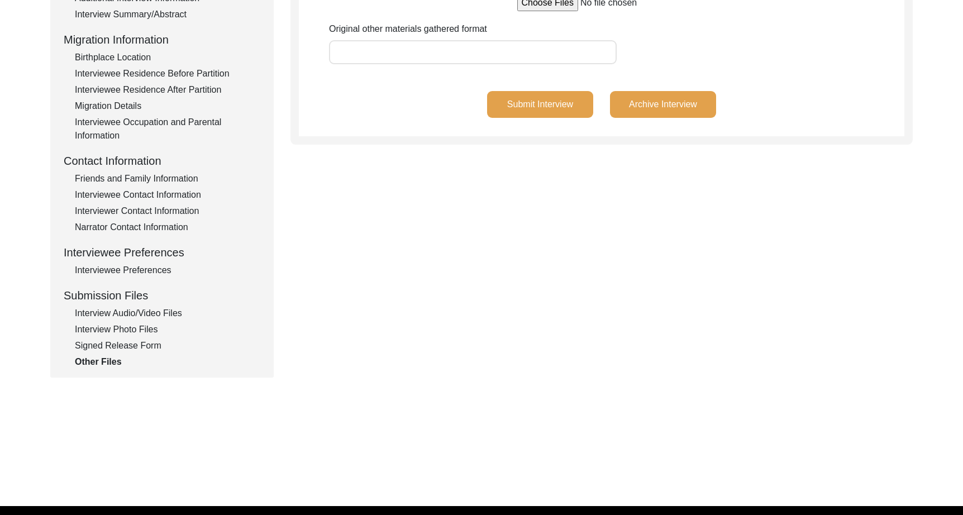
click at [130, 309] on div "Interview Audio/Video Files" at bounding box center [167, 313] width 185 height 13
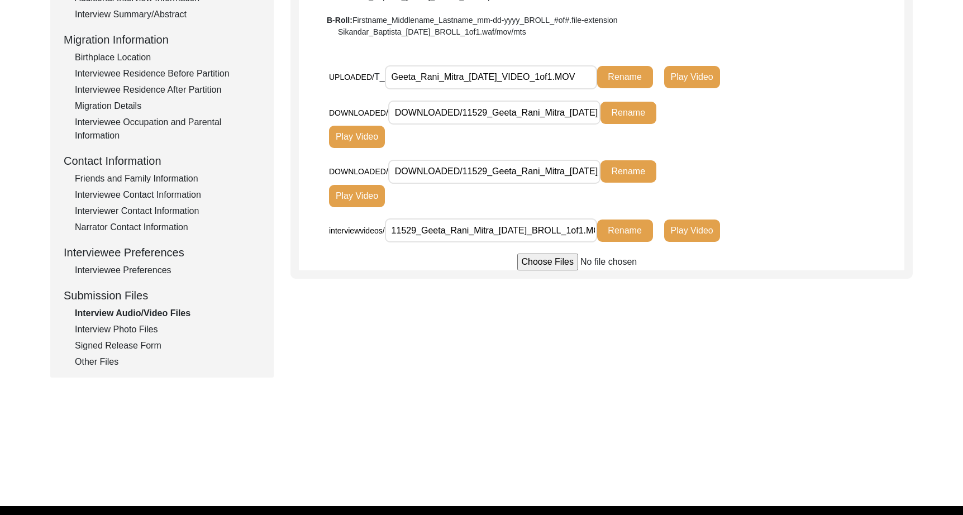
click at [540, 77] on input "Geeta_Rani_Mitra_[DATE]_VIDEO_1of1.MOV" at bounding box center [491, 77] width 212 height 24
